Goal: Navigation & Orientation: Find specific page/section

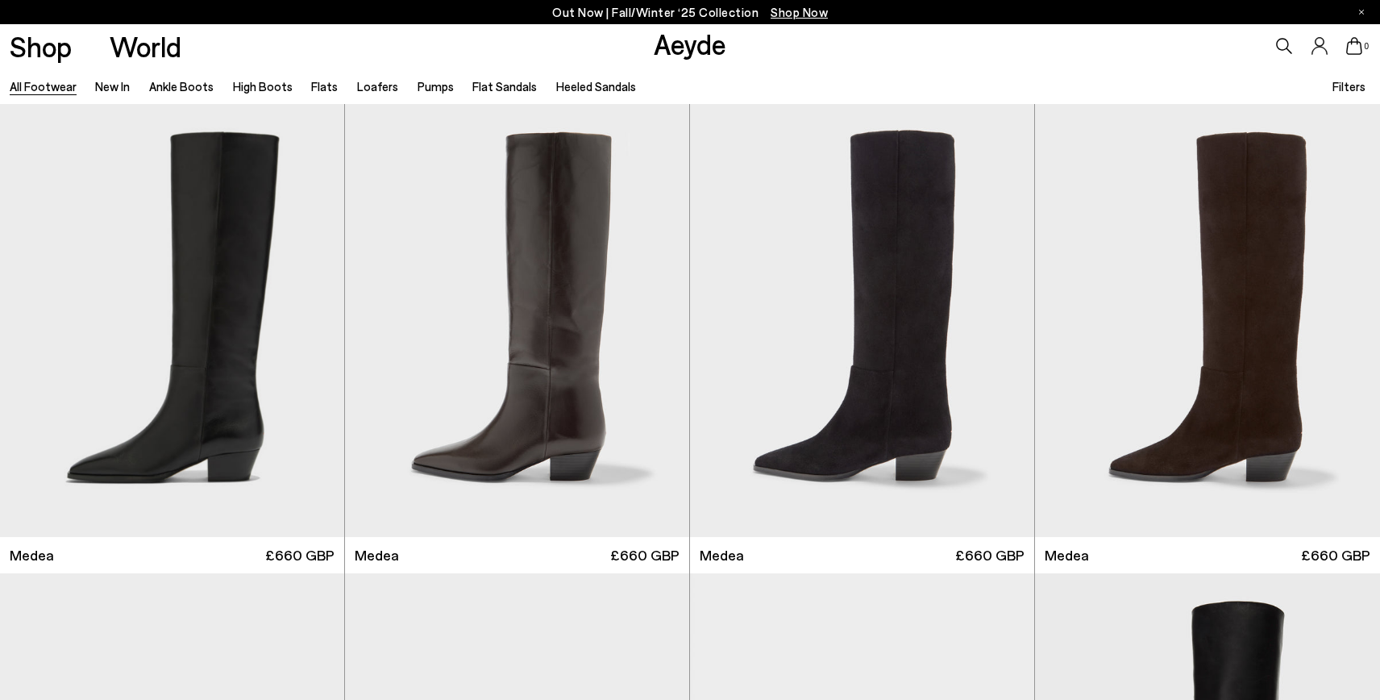
click at [66, 89] on link "All Footwear" at bounding box center [43, 86] width 67 height 15
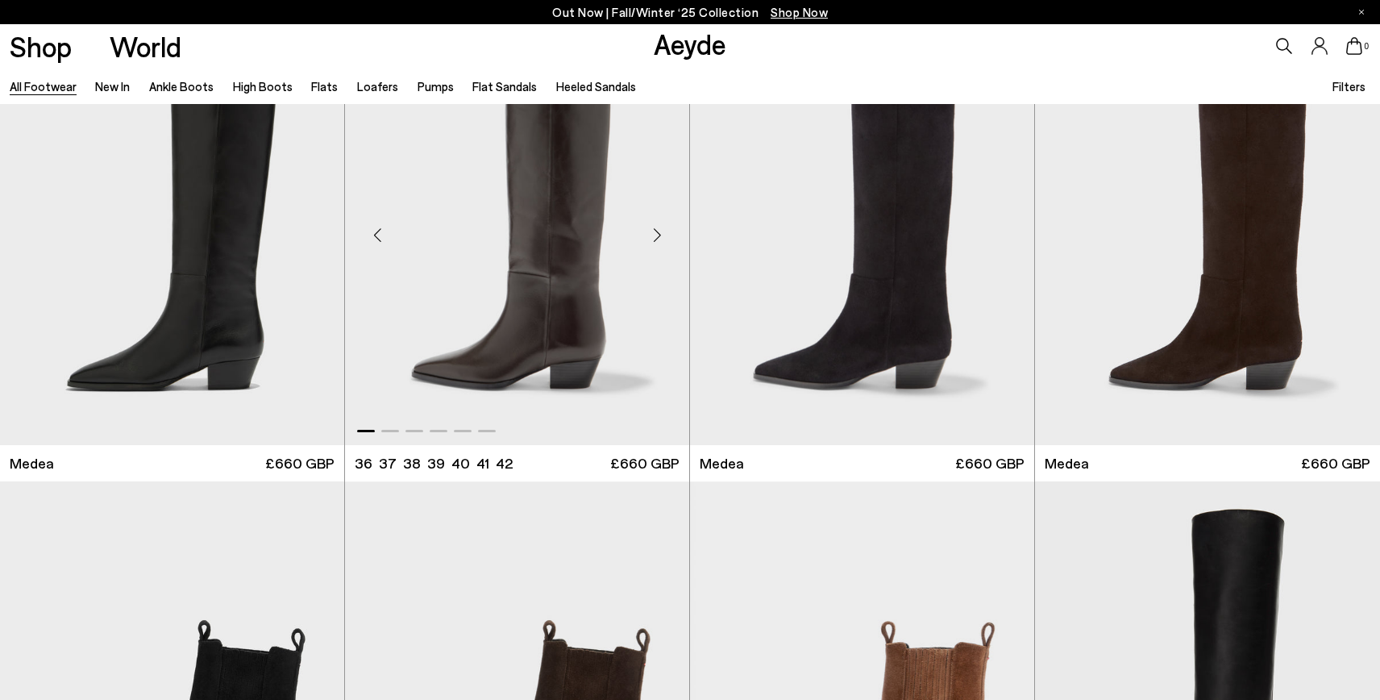
scroll to position [51, 0]
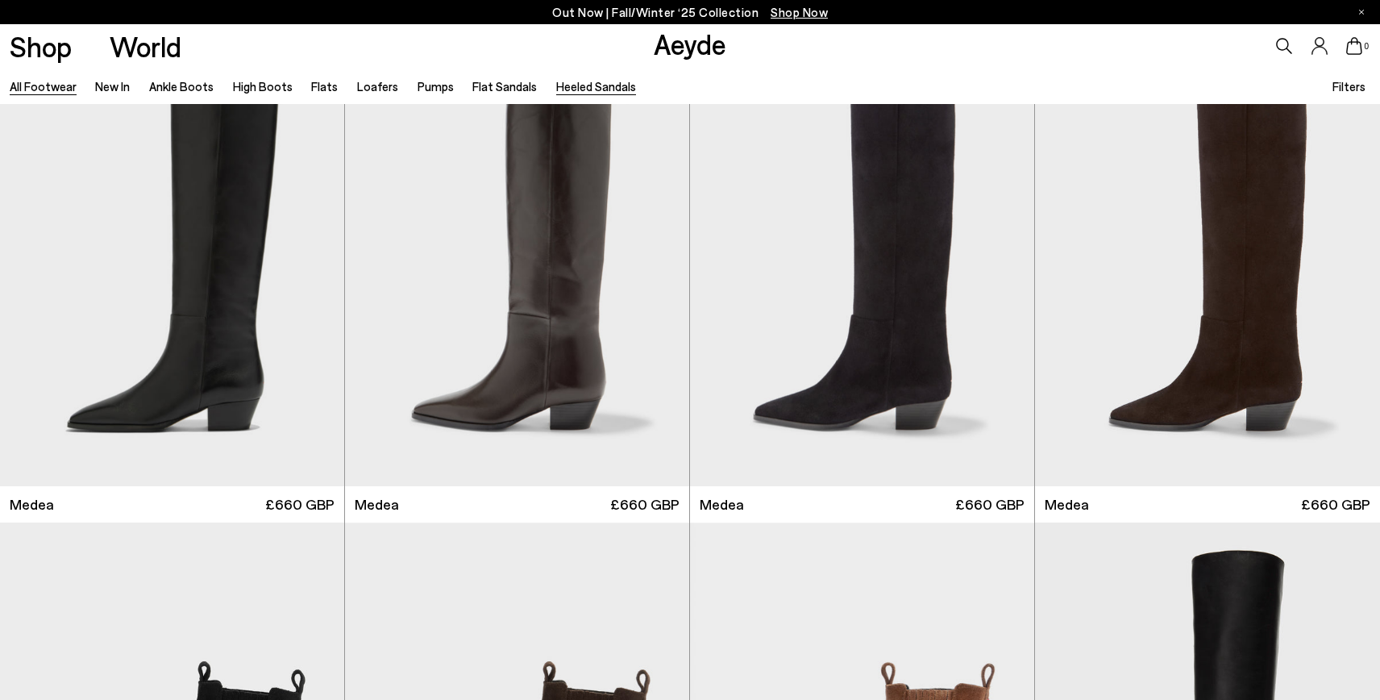
click at [566, 90] on link "Heeled Sandals" at bounding box center [596, 86] width 80 height 15
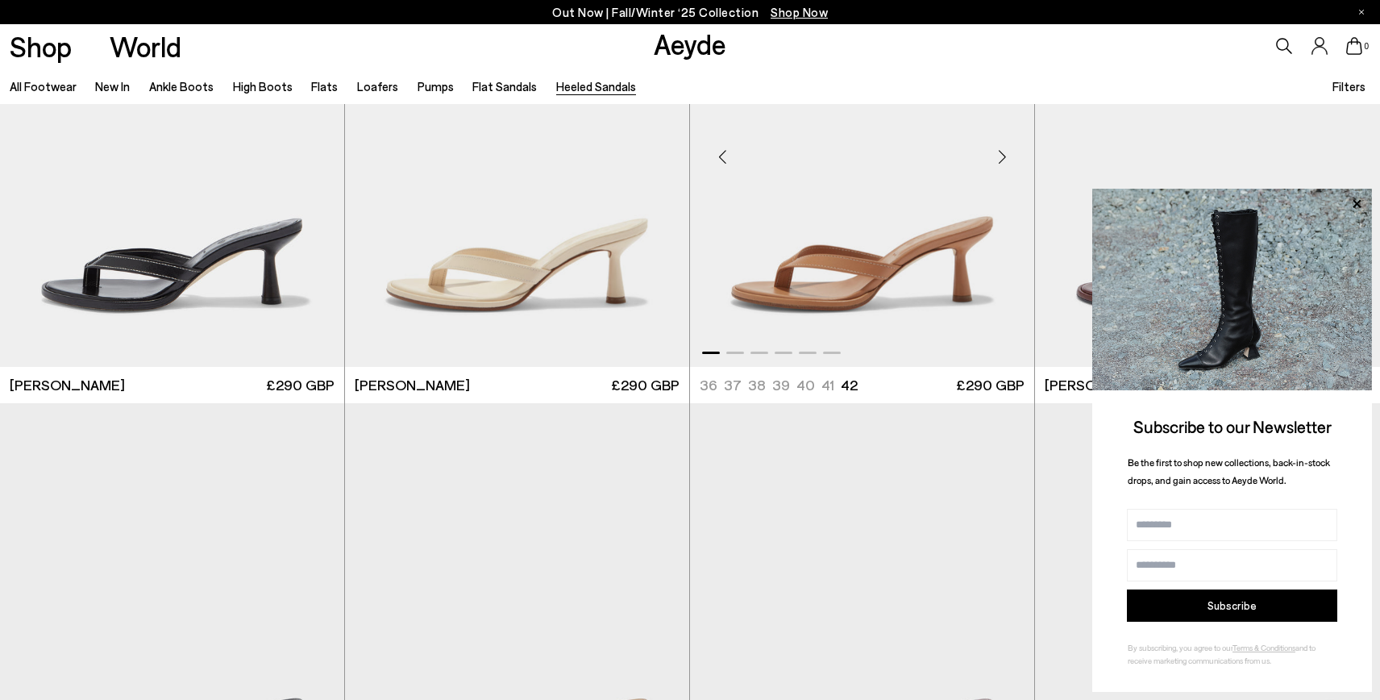
scroll to position [214, 0]
